Goal: Find specific page/section: Find specific page/section

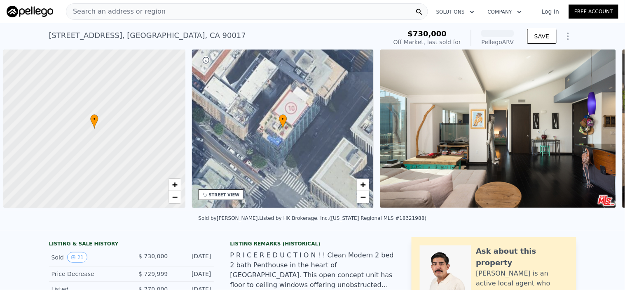
scroll to position [0, 3]
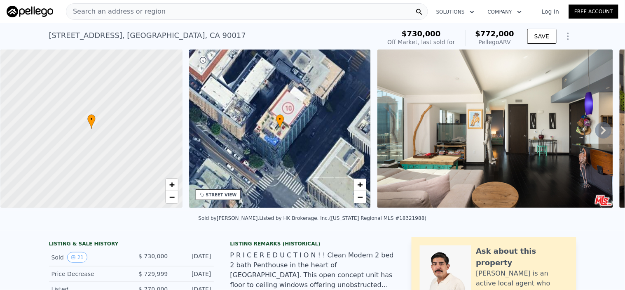
click at [156, 10] on div "Search an address or region" at bounding box center [247, 11] width 362 height 16
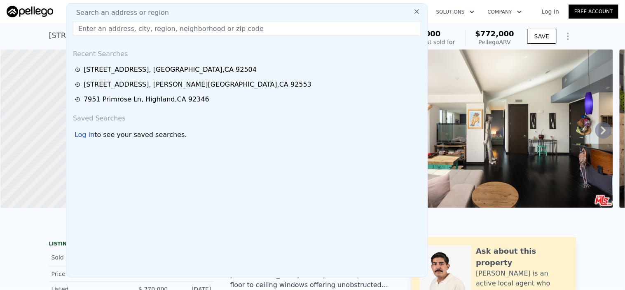
type input "[GEOGRAPHIC_DATA][PERSON_NAME]"
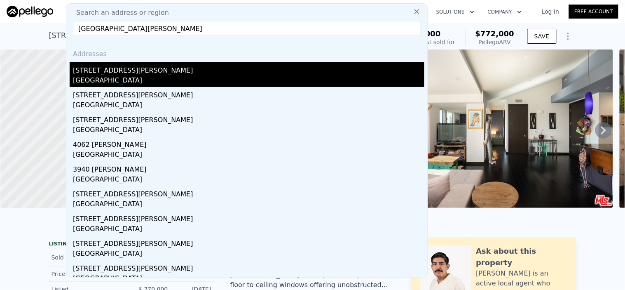
click at [88, 78] on div "[GEOGRAPHIC_DATA]" at bounding box center [248, 81] width 351 height 12
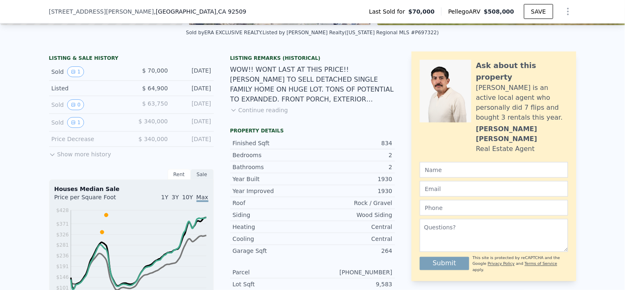
scroll to position [2, 0]
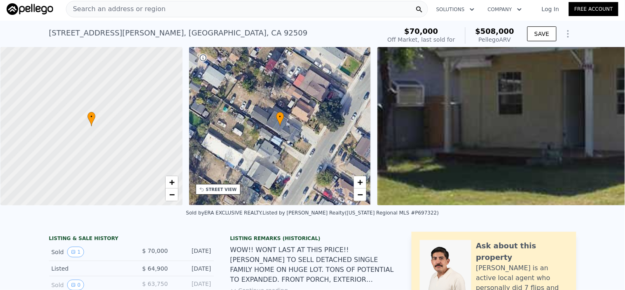
click at [165, 9] on div "Search an address or region" at bounding box center [247, 9] width 362 height 16
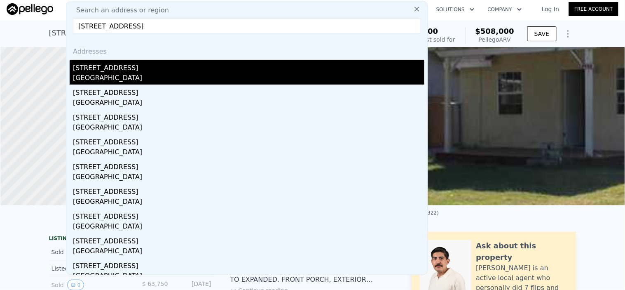
type input "[STREET_ADDRESS]"
click at [108, 71] on div "[STREET_ADDRESS]" at bounding box center [248, 66] width 351 height 13
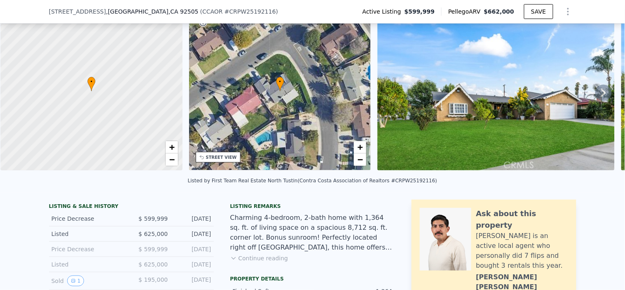
scroll to position [46, 0]
